Goal: Use online tool/utility: Utilize a website feature to perform a specific function

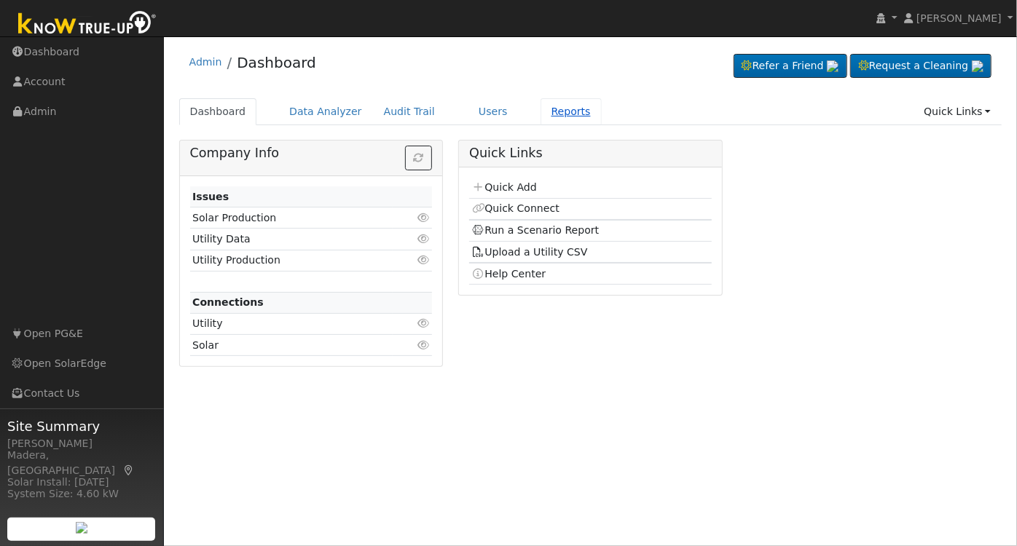
click at [541, 111] on link "Reports" at bounding box center [571, 111] width 61 height 27
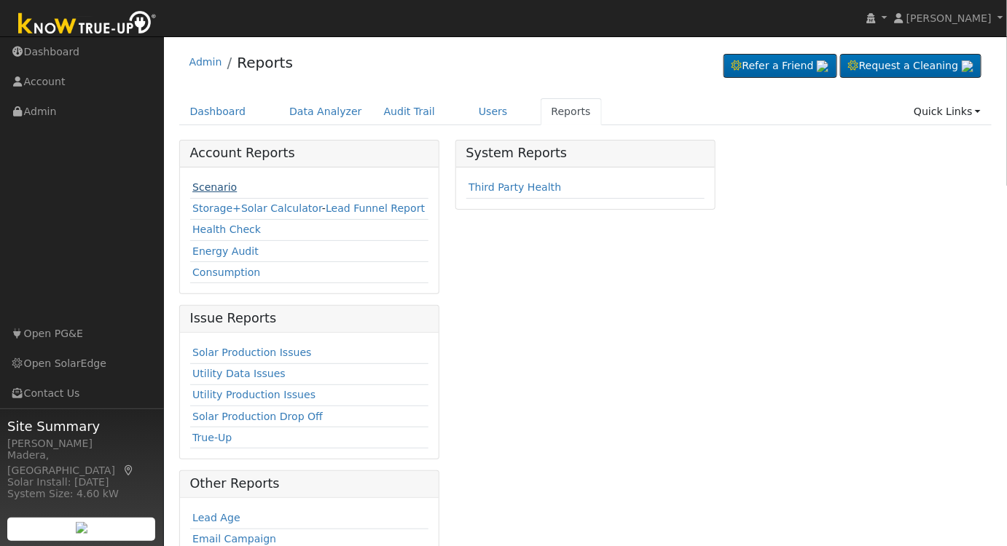
click at [211, 185] on link "Scenario" at bounding box center [214, 187] width 44 height 12
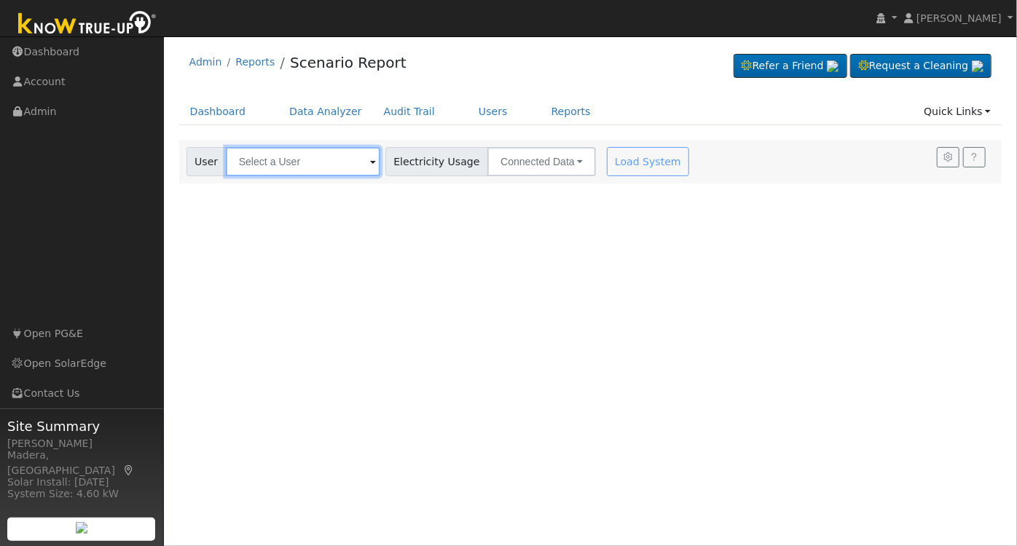
click at [272, 157] on input "text" at bounding box center [303, 161] width 154 height 29
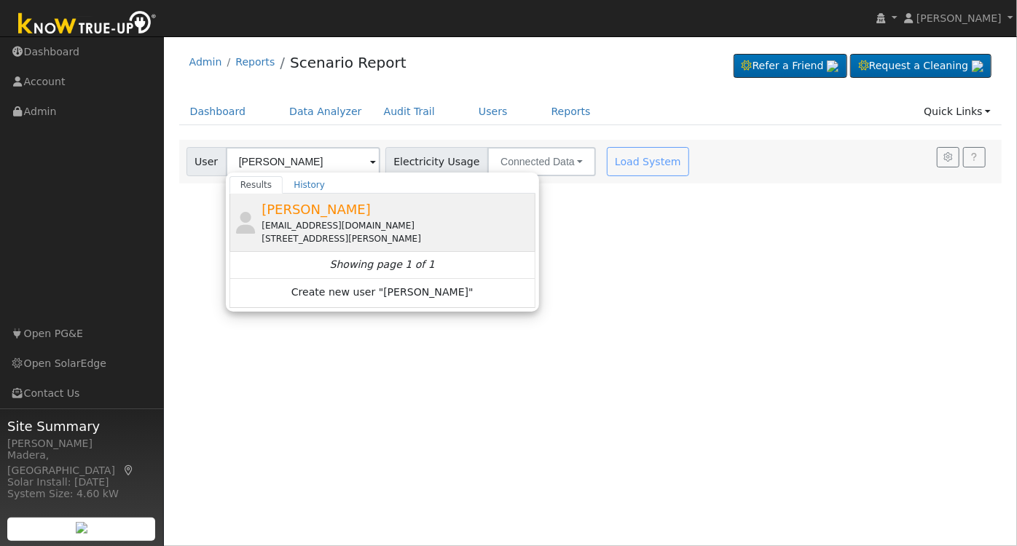
click at [415, 217] on div "[PERSON_NAME] [EMAIL_ADDRESS][DOMAIN_NAME] [STREET_ADDRESS][PERSON_NAME]" at bounding box center [397, 223] width 270 height 46
type input "[PERSON_NAME]"
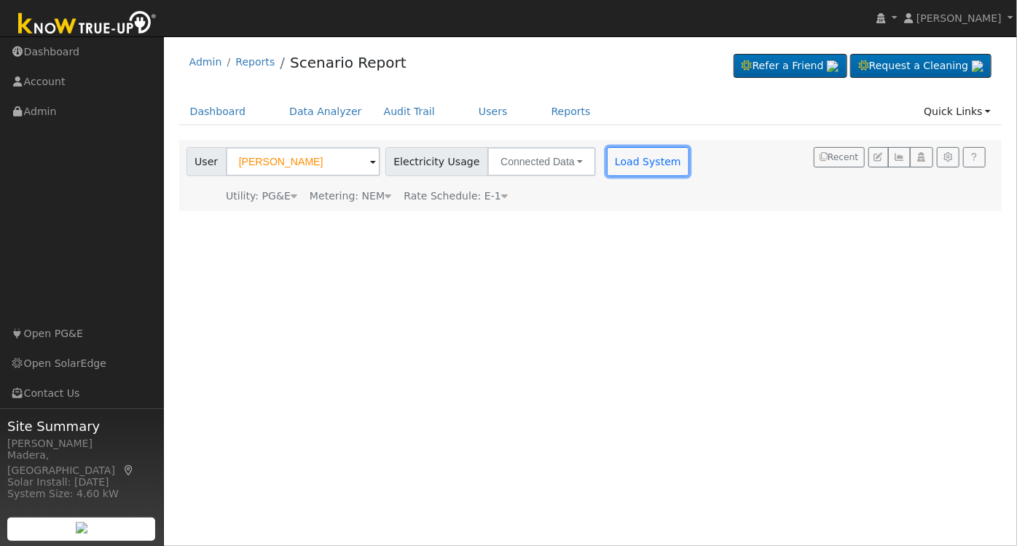
click at [654, 158] on button "Load System" at bounding box center [648, 161] width 83 height 29
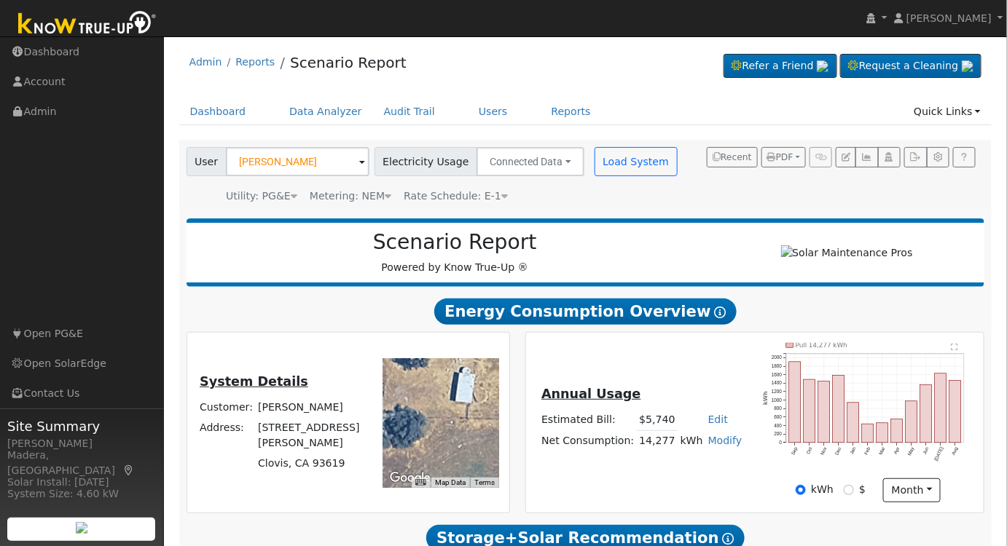
click at [952, 351] on text "" at bounding box center [955, 347] width 7 height 7
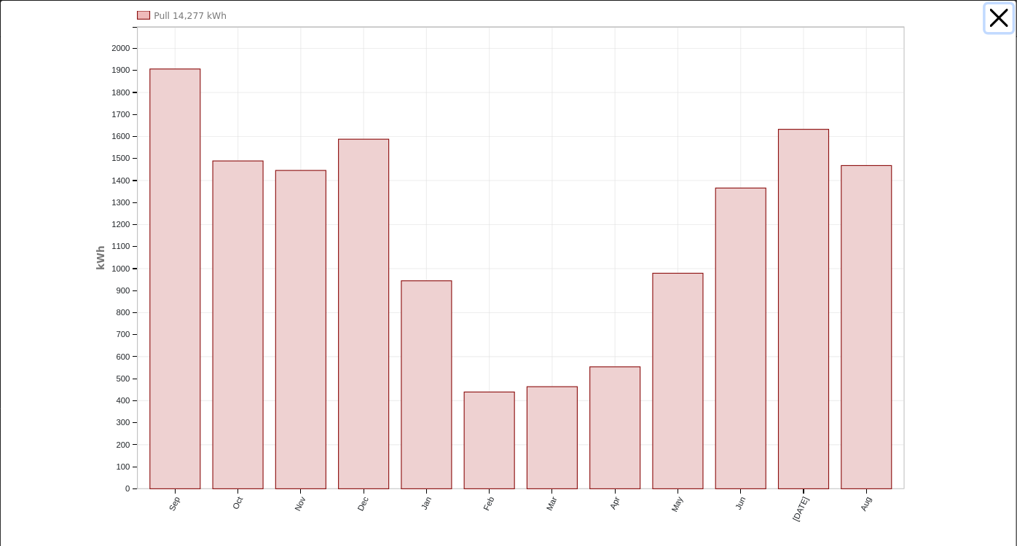
click at [998, 20] on button "button" at bounding box center [1000, 18] width 28 height 28
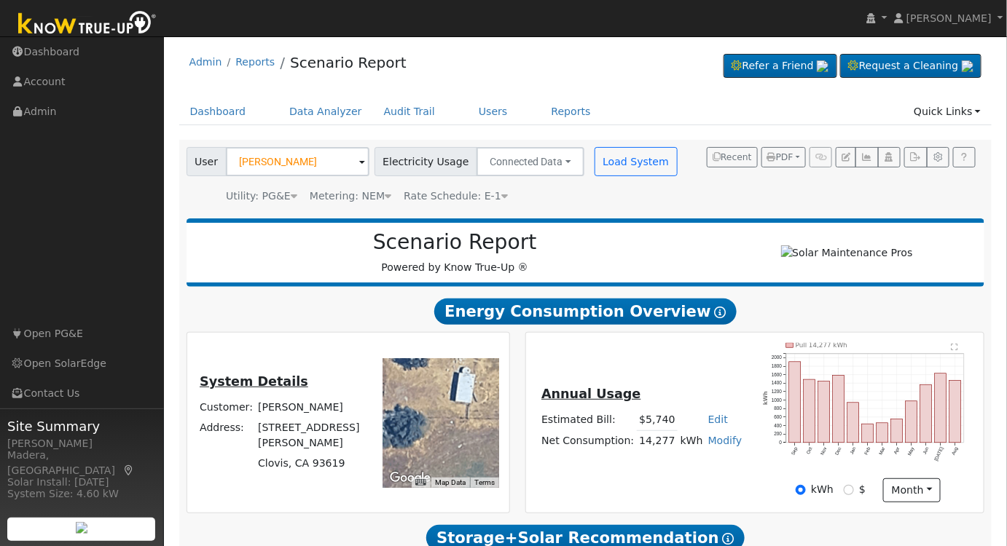
click at [752, 476] on div "Annual Usage Estimated Bill: $5,740 Edit Estimated Bill $ Annual Net Consumptio…" at bounding box center [754, 423] width 452 height 160
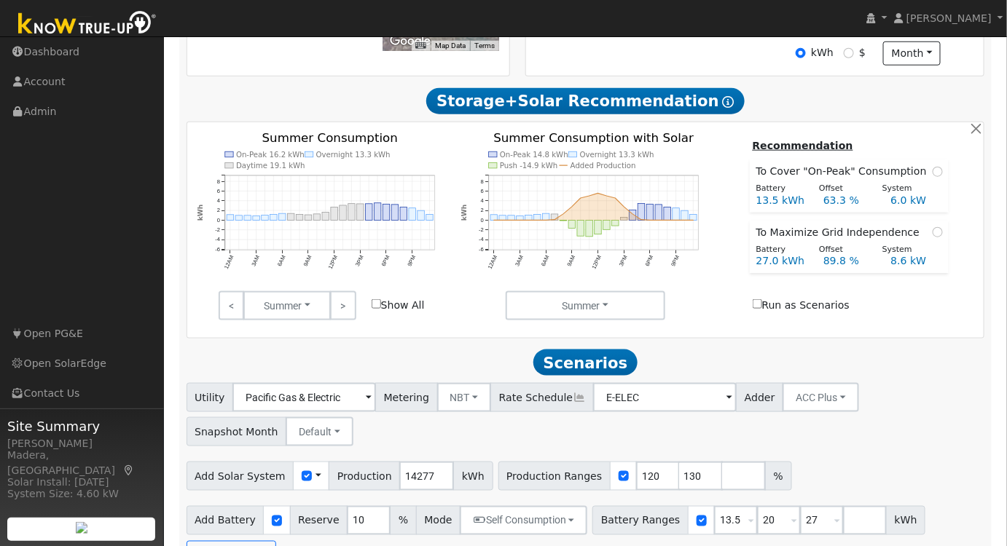
scroll to position [447, 0]
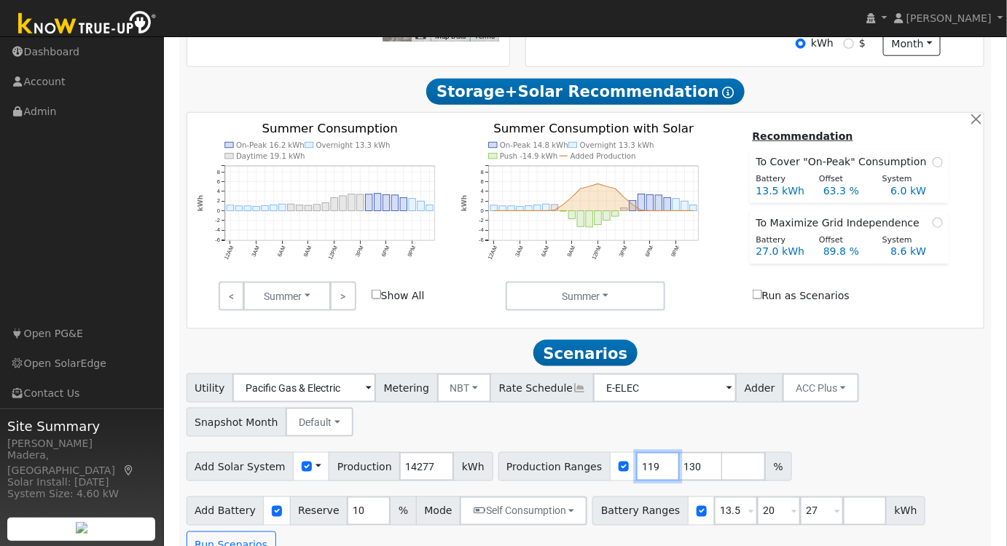
click at [636, 476] on input "119" at bounding box center [658, 466] width 44 height 29
click at [636, 476] on input "118" at bounding box center [658, 466] width 44 height 29
click at [636, 476] on input "117" at bounding box center [658, 466] width 44 height 29
click at [636, 476] on input "116" at bounding box center [658, 466] width 44 height 29
type input "117"
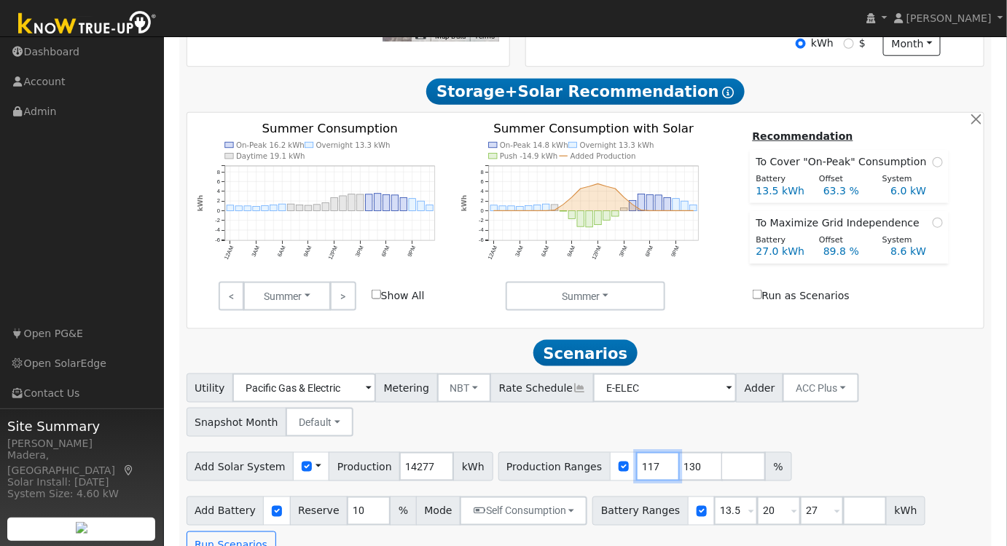
click at [636, 468] on input "117" at bounding box center [658, 466] width 44 height 29
drag, startPoint x: 644, startPoint y: 470, endPoint x: 605, endPoint y: 464, distance: 39.1
click at [606, 464] on div "Production Ranges 117 130 %" at bounding box center [645, 466] width 294 height 29
drag, startPoint x: 715, startPoint y: 515, endPoint x: 519, endPoint y: 497, distance: 196.8
click at [519, 497] on div "Utility Pacific Gas & Electric Metering NBT NEM NBT Rate Schedule E-ELEC Adder …" at bounding box center [586, 467] width 814 height 187
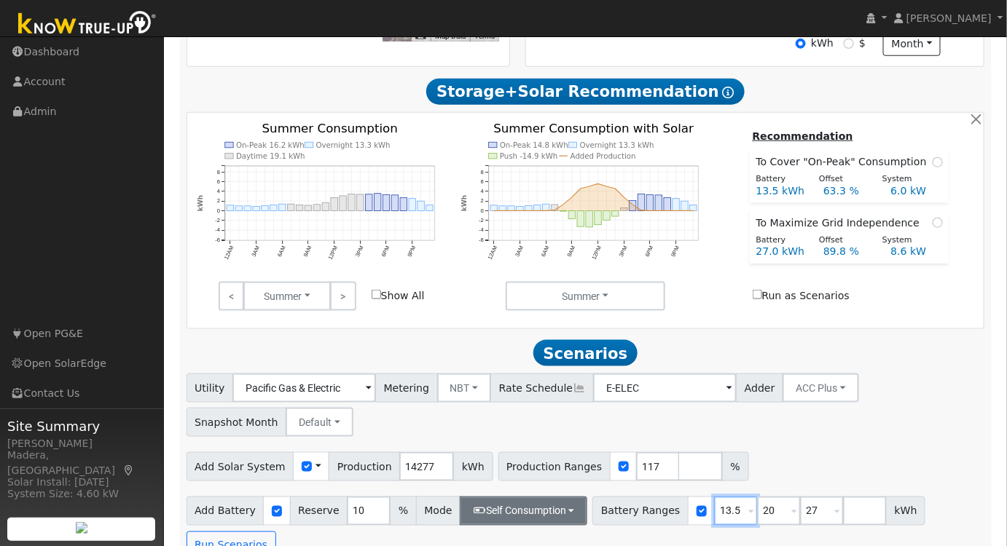
type input "20"
type input "27"
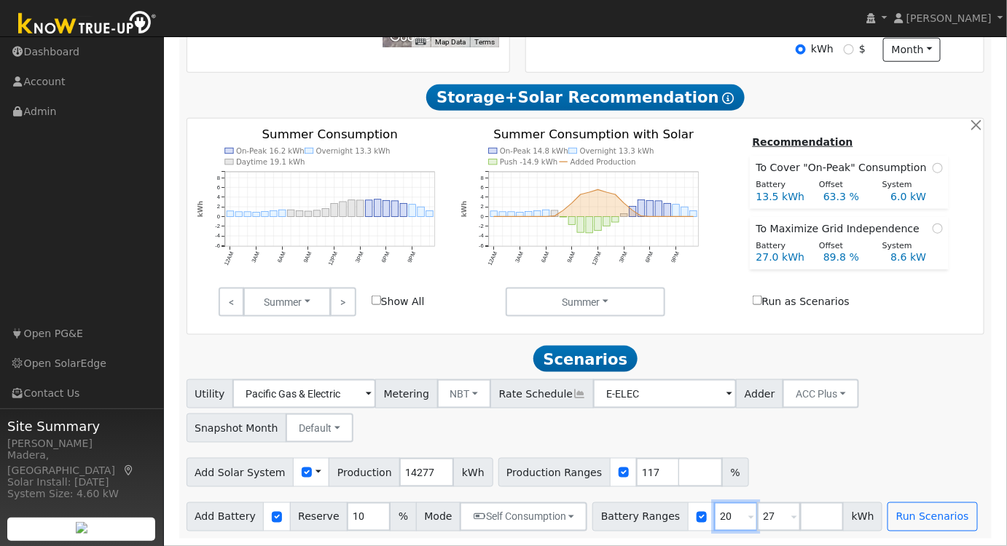
type input "20"
drag, startPoint x: 750, startPoint y: 517, endPoint x: 687, endPoint y: 525, distance: 63.3
click at [686, 519] on div "Battery Ranges 20 Overrides Reserve % Mode None None Self Consumption Peak Savi…" at bounding box center [737, 517] width 290 height 29
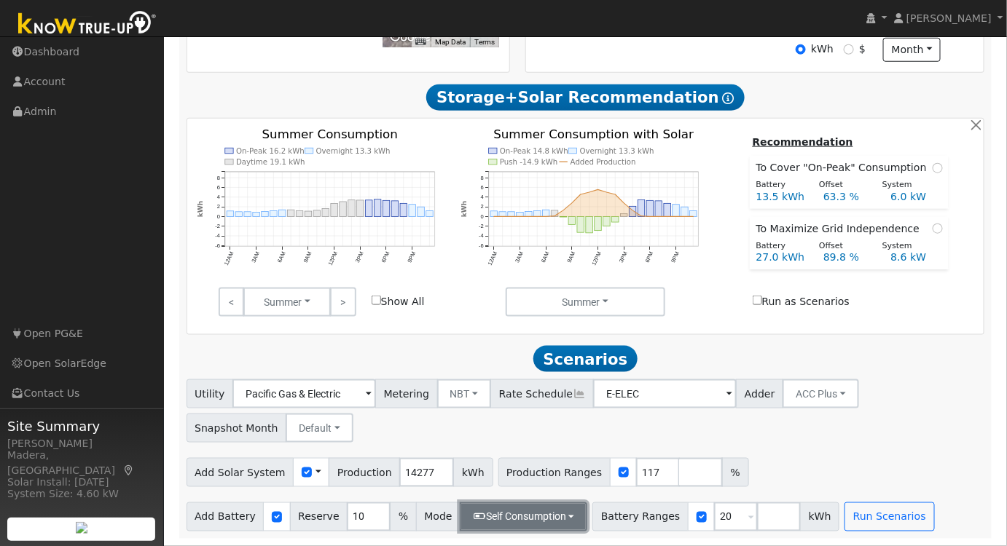
click at [538, 512] on button "Self Consumption" at bounding box center [524, 517] width 128 height 29
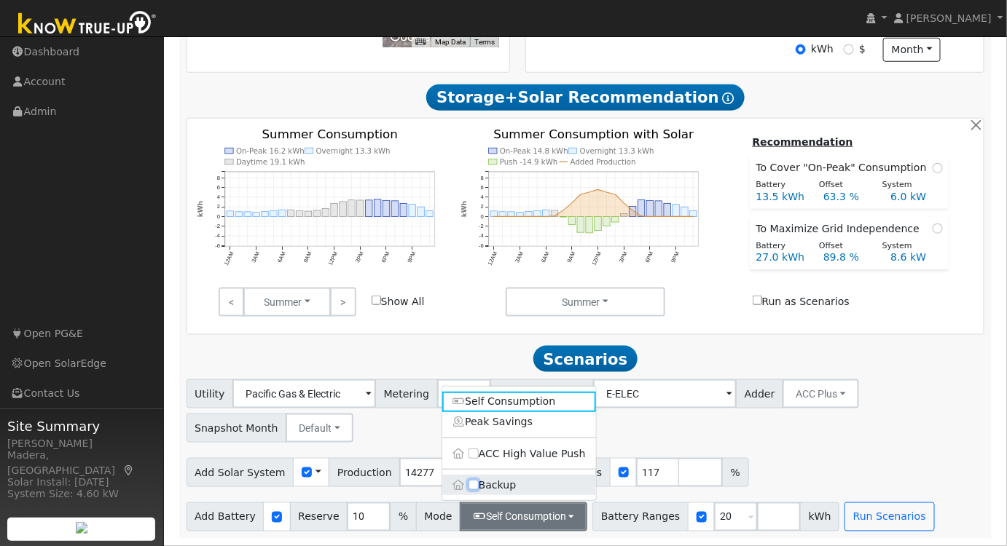
click at [468, 484] on input "Backup" at bounding box center [473, 486] width 10 height 10
checkbox input "true"
type input "20"
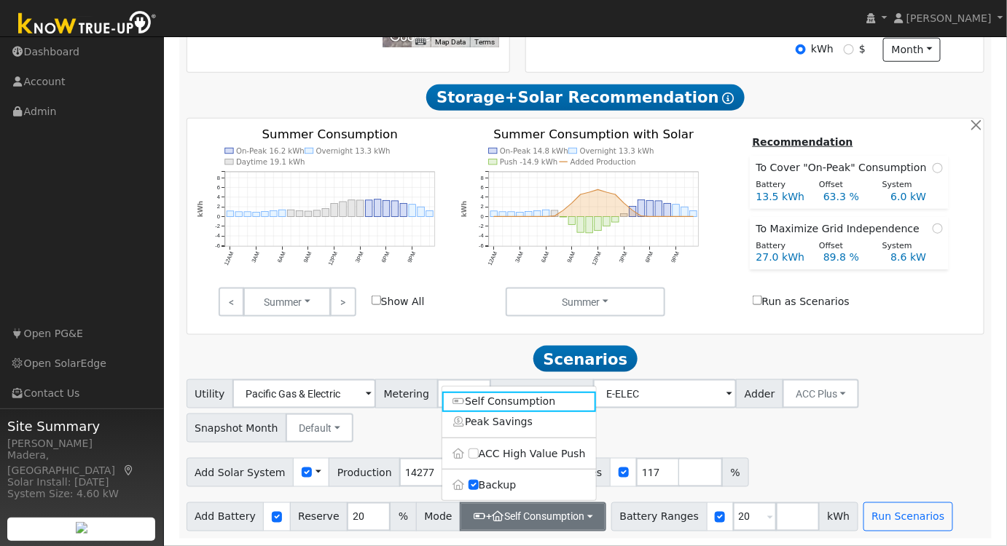
click at [809, 441] on div "Utility Pacific Gas & Electric Metering NBT NEM NBT Rate Schedule E-ELEC Adder …" at bounding box center [586, 408] width 804 height 68
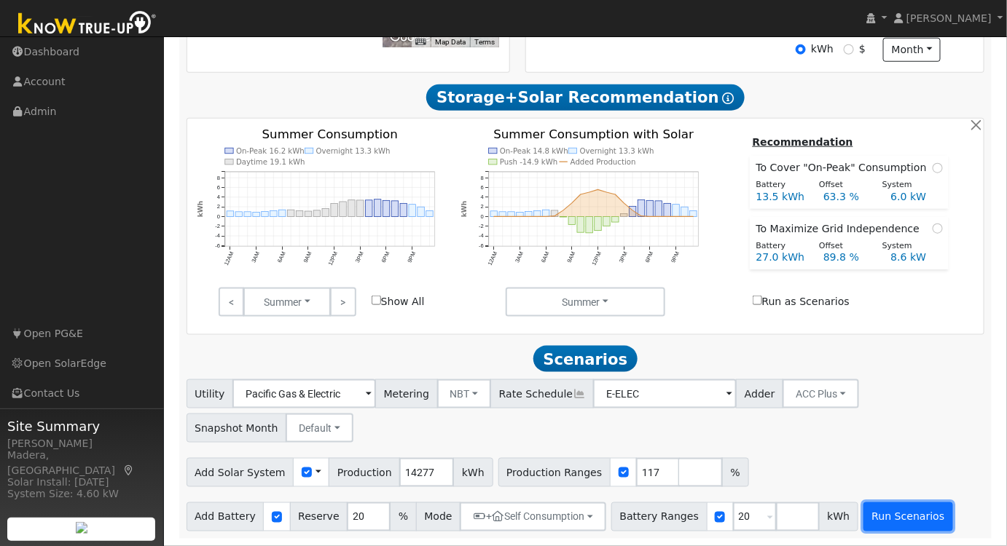
click at [863, 518] on button "Run Scenarios" at bounding box center [908, 517] width 90 height 29
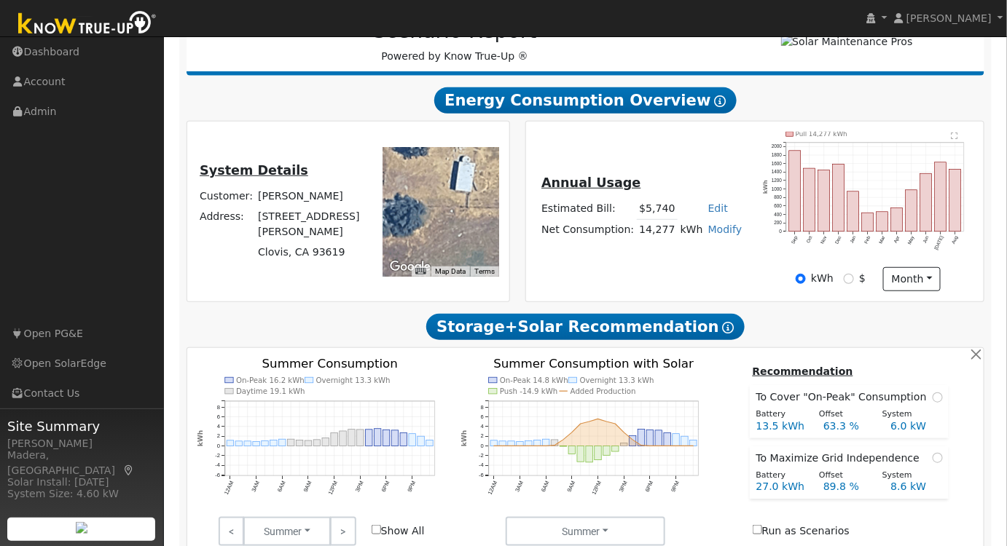
scroll to position [132, 0]
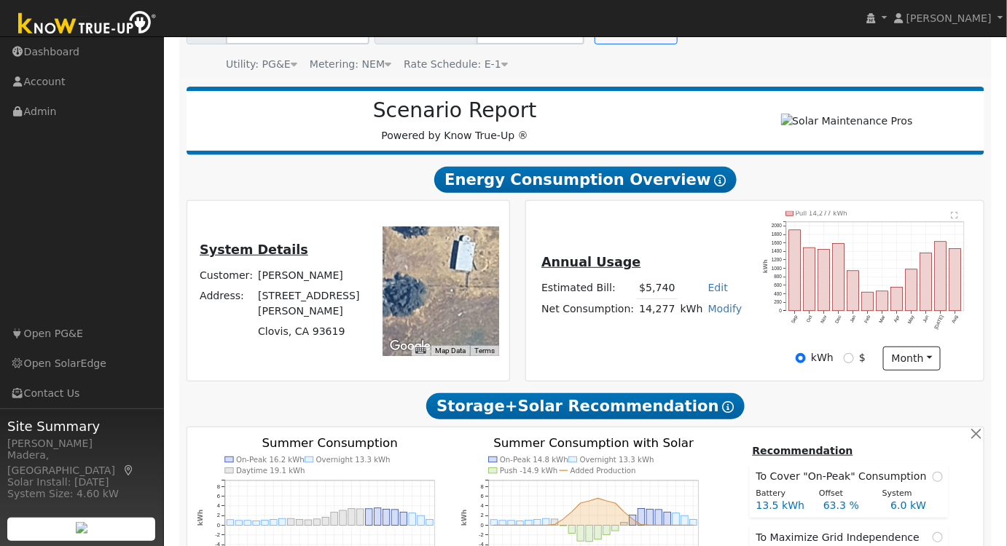
click at [958, 218] on text "" at bounding box center [955, 215] width 7 height 7
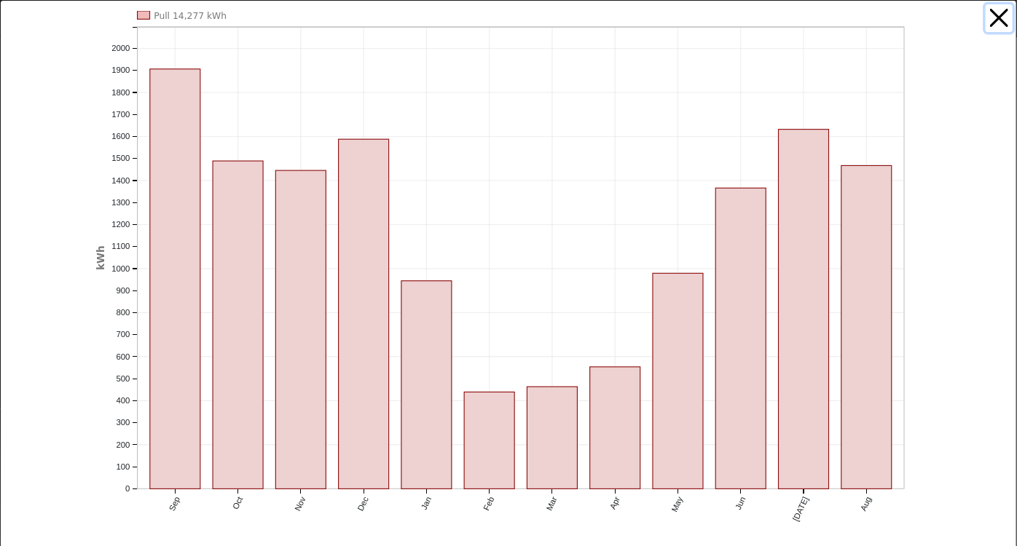
click at [986, 23] on button "button" at bounding box center [1000, 18] width 28 height 28
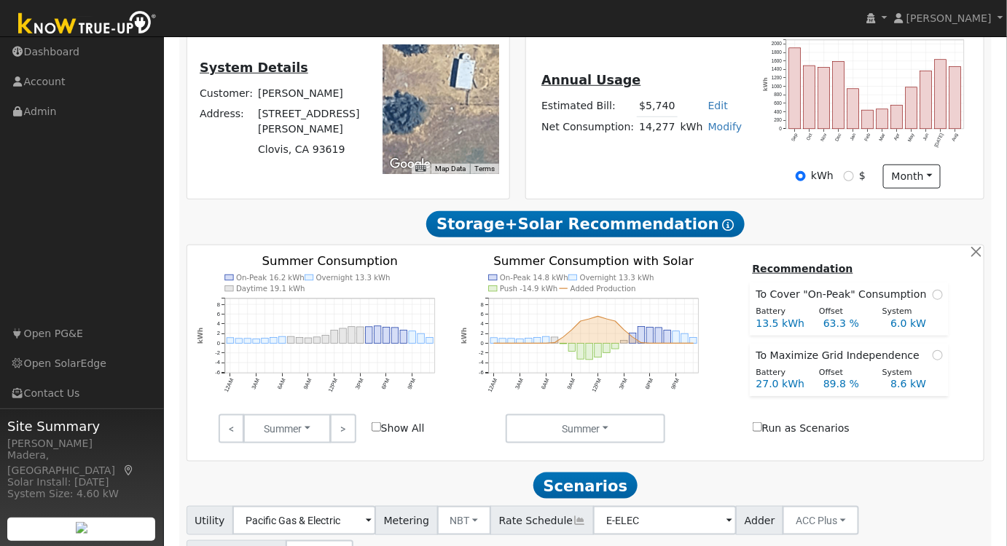
scroll to position [596, 0]
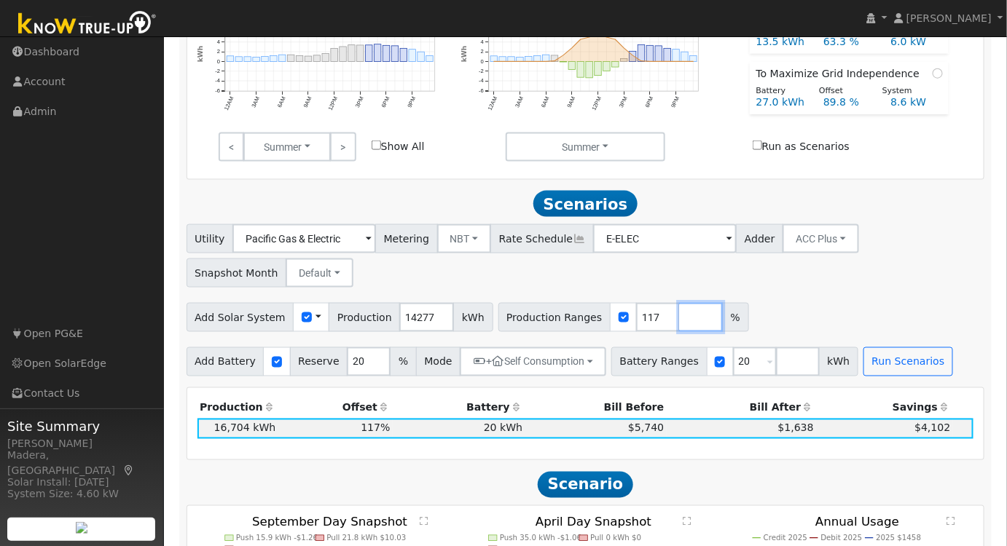
drag, startPoint x: 657, startPoint y: 323, endPoint x: 683, endPoint y: 389, distance: 71.3
click at [679, 323] on input "number" at bounding box center [701, 317] width 44 height 29
type input "15"
type input "117"
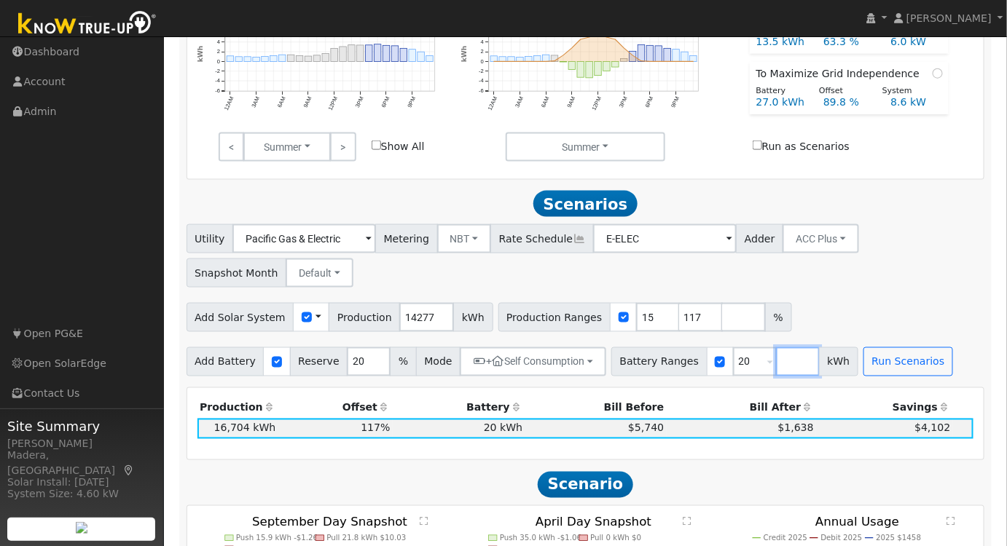
click at [776, 356] on input "number" at bounding box center [798, 362] width 44 height 29
drag, startPoint x: 613, startPoint y: 321, endPoint x: 625, endPoint y: 341, distance: 23.2
click at [636, 321] on input "15" at bounding box center [658, 317] width 44 height 29
type input "100"
click at [776, 364] on input "number" at bounding box center [798, 362] width 44 height 29
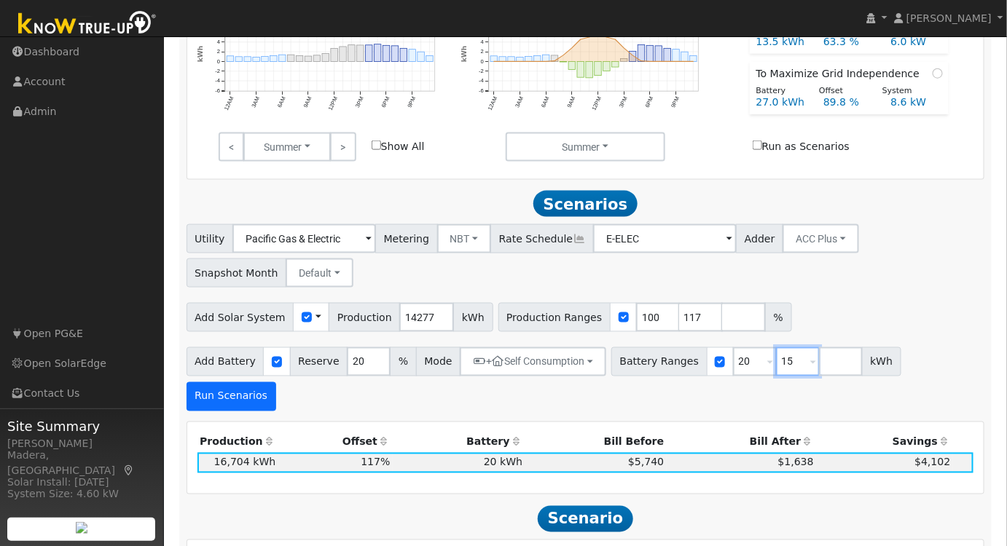
type input "15"
type input "20"
click at [276, 383] on button "Run Scenarios" at bounding box center [232, 397] width 90 height 29
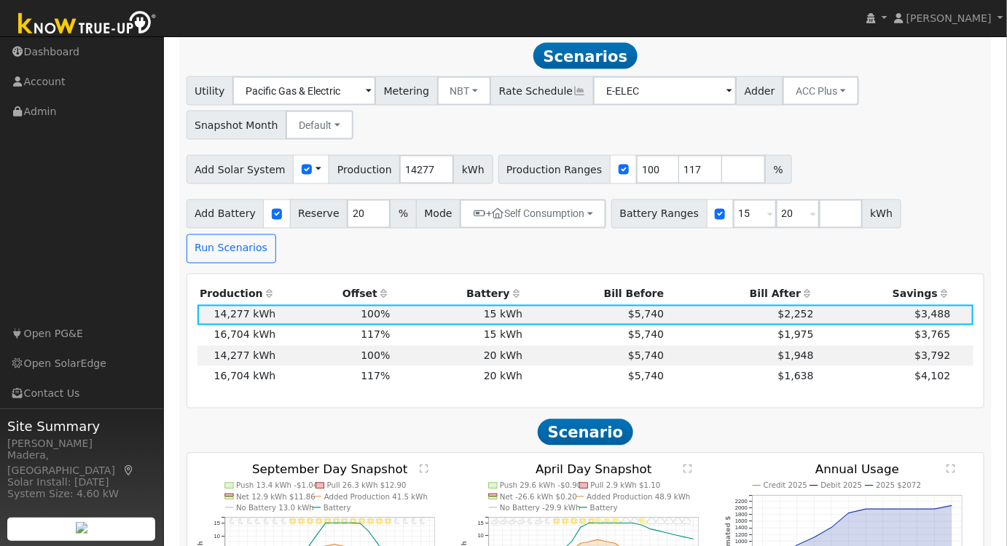
scroll to position [748, 0]
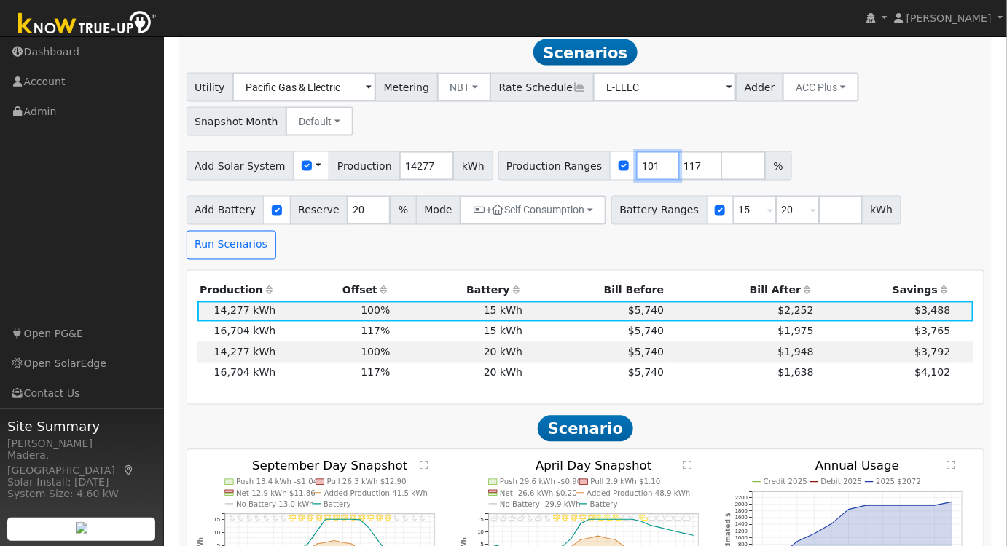
click at [639, 168] on input "101" at bounding box center [658, 166] width 44 height 29
type input "102"
click at [639, 168] on input "102" at bounding box center [658, 166] width 44 height 29
click at [772, 165] on div "Add Solar System Use CSV Data Production 14277 kWh Production Ranges 102 117 %" at bounding box center [586, 163] width 804 height 34
click at [276, 231] on button "Run Scenarios" at bounding box center [232, 245] width 90 height 29
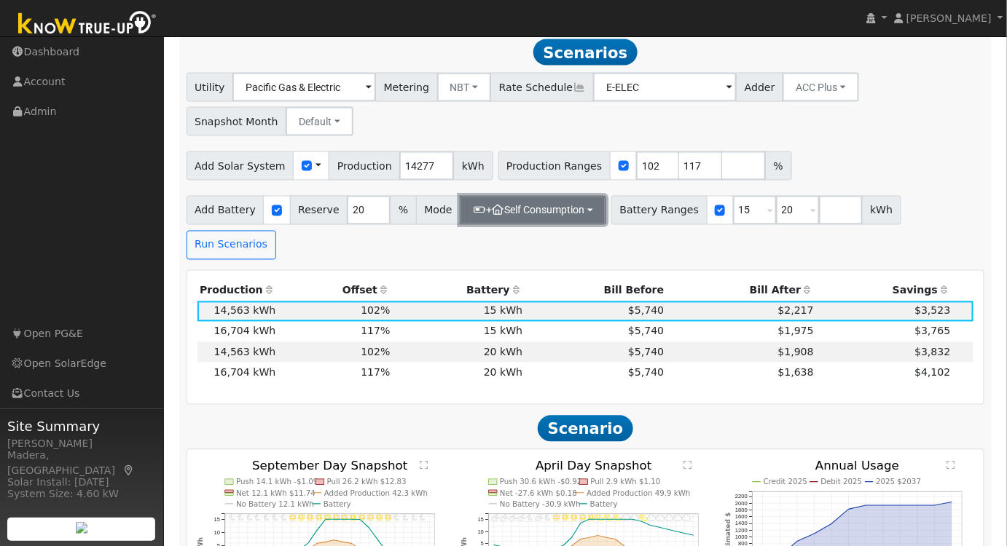
click at [554, 214] on button "+ Self Consumption" at bounding box center [533, 210] width 146 height 29
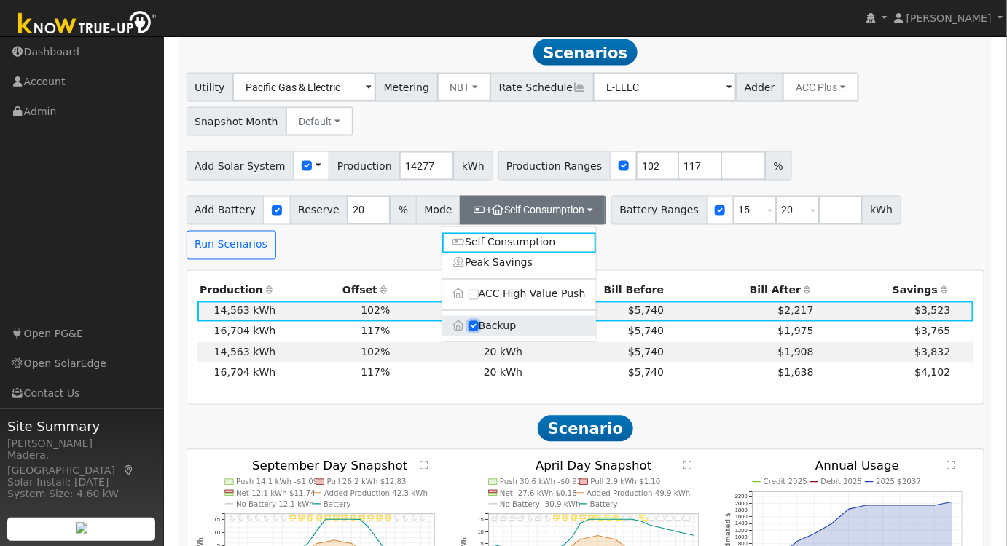
click at [474, 331] on input "Backup" at bounding box center [473, 326] width 10 height 10
checkbox input "false"
type input "10"
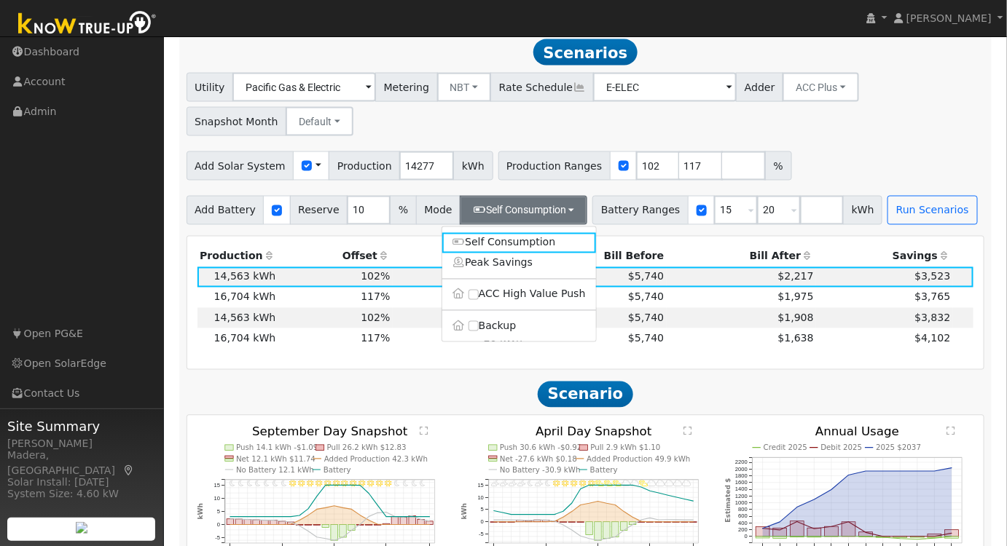
click at [856, 165] on div "Add Solar System Use CSV Data Production 14277 kWh Production Ranges 102 117 %" at bounding box center [586, 163] width 804 height 34
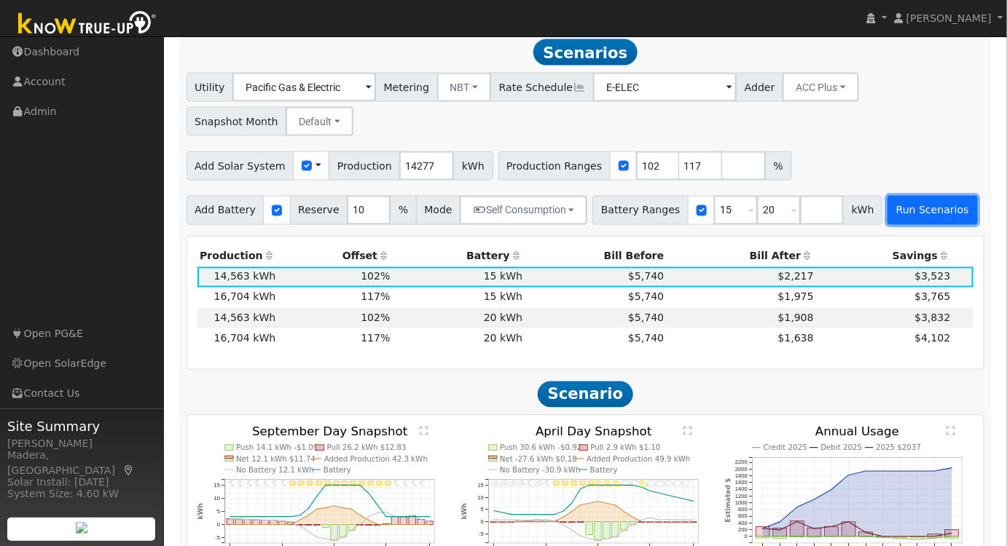
click at [890, 208] on button "Run Scenarios" at bounding box center [932, 210] width 90 height 29
click at [429, 321] on td "20 kWh" at bounding box center [459, 318] width 133 height 20
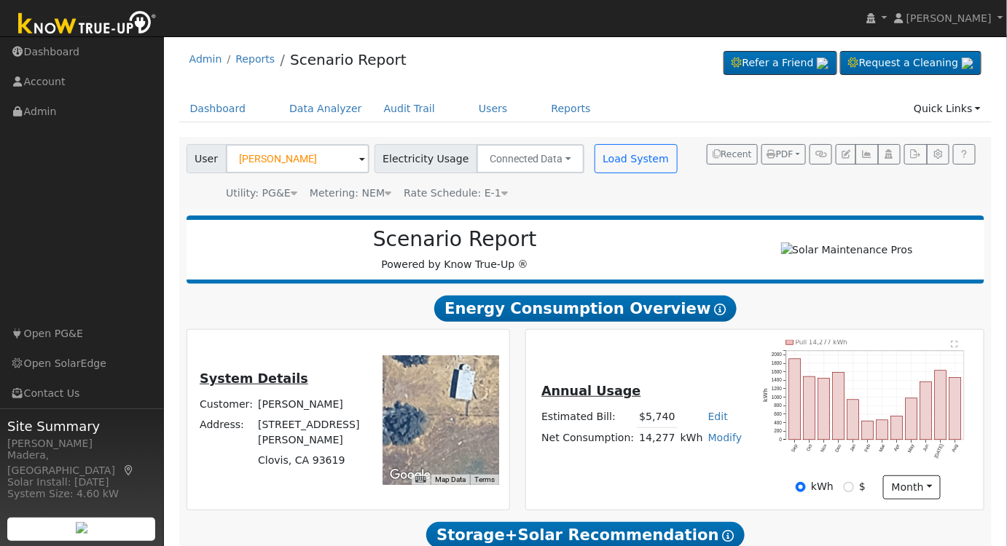
scroll to position [0, 0]
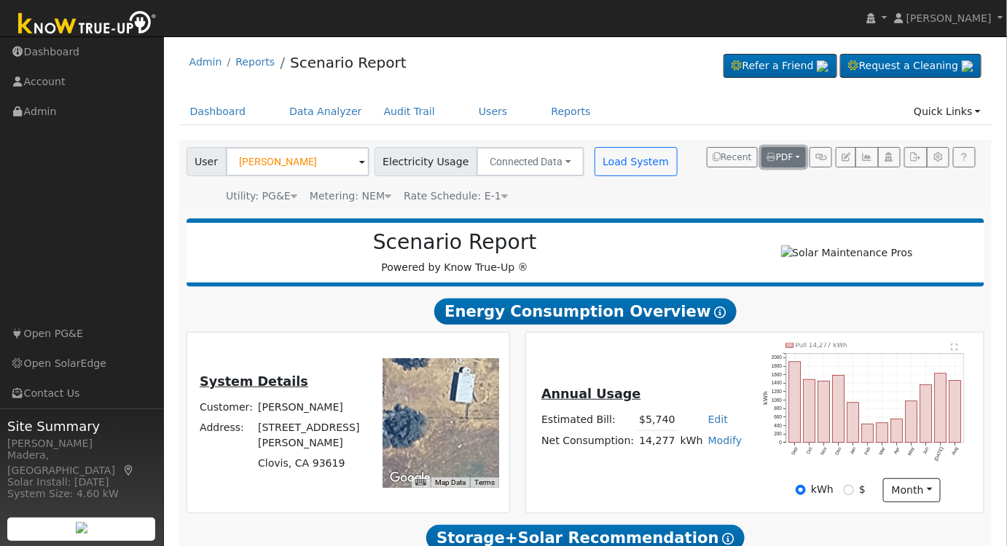
click at [788, 158] on span "PDF" at bounding box center [780, 157] width 26 height 10
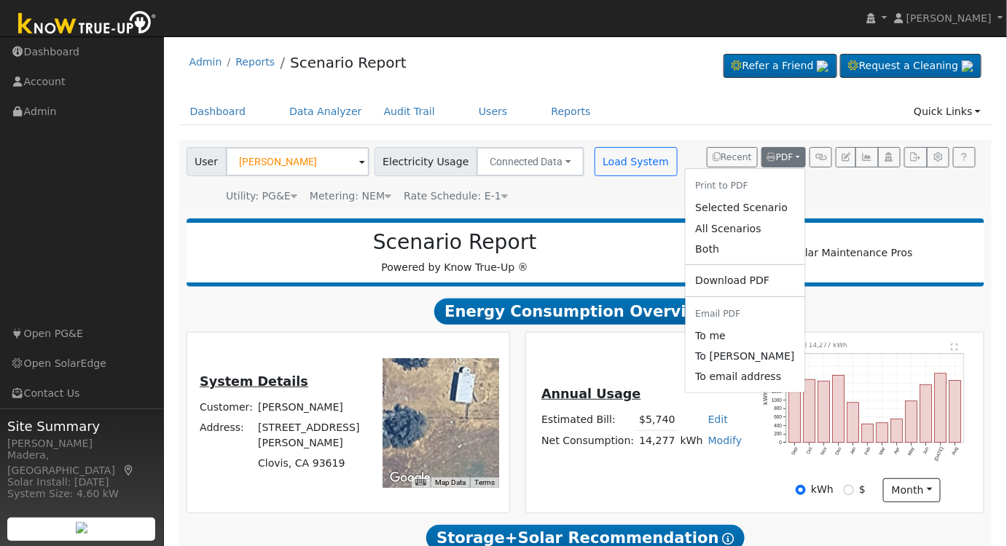
drag, startPoint x: 771, startPoint y: 209, endPoint x: 404, endPoint y: 240, distance: 368.5
click at [773, 209] on link "Selected Scenario" at bounding box center [744, 208] width 119 height 20
